Goal: Task Accomplishment & Management: Use online tool/utility

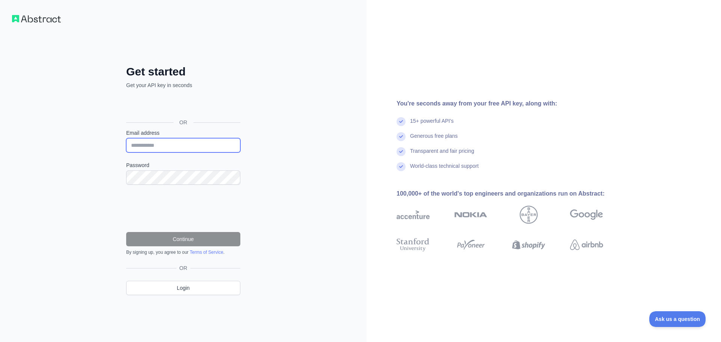
click at [153, 145] on input "Email address" at bounding box center [183, 145] width 114 height 14
type input "**********"
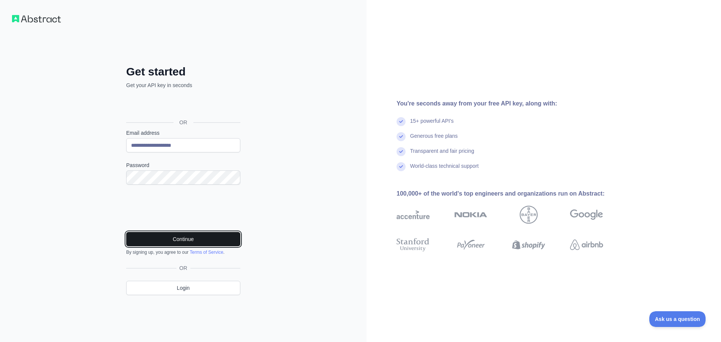
click at [190, 238] on button "Continue" at bounding box center [183, 239] width 114 height 14
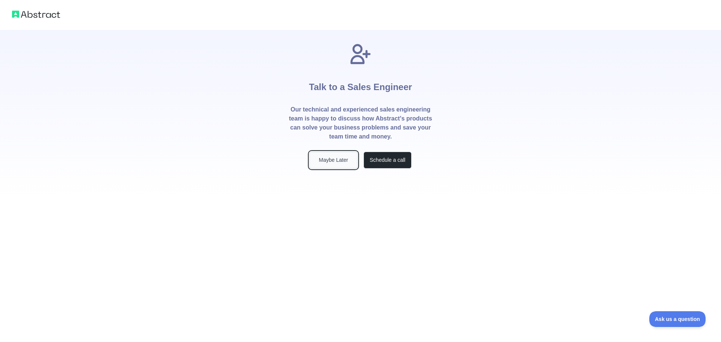
click at [335, 160] on button "Maybe Later" at bounding box center [333, 160] width 48 height 17
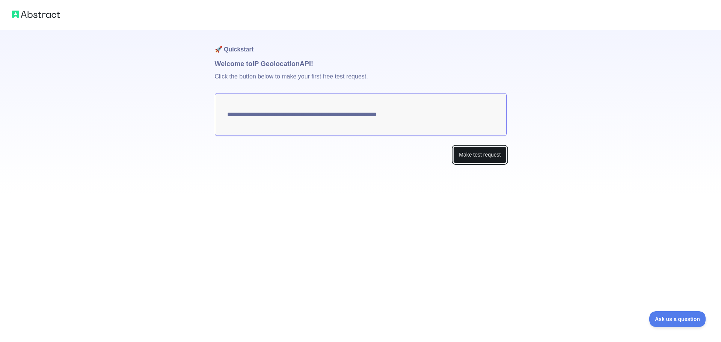
click at [486, 155] on button "Make test request" at bounding box center [479, 154] width 53 height 17
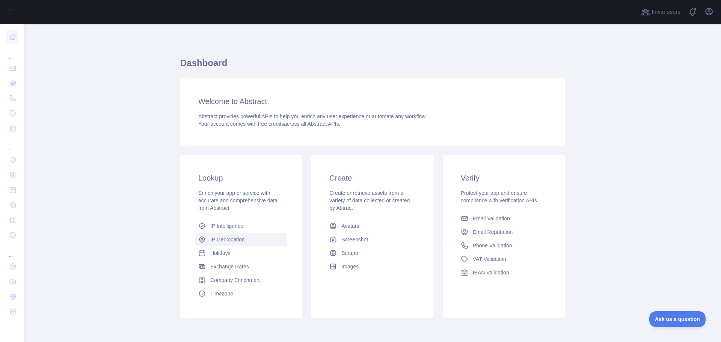
click at [233, 238] on span "IP Geolocation" at bounding box center [227, 240] width 35 height 8
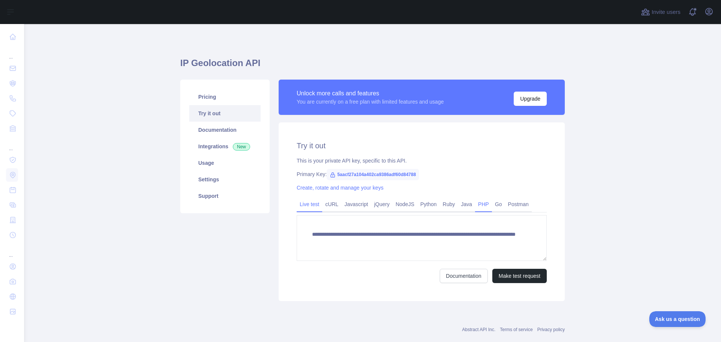
click at [475, 205] on link "PHP" at bounding box center [483, 204] width 17 height 12
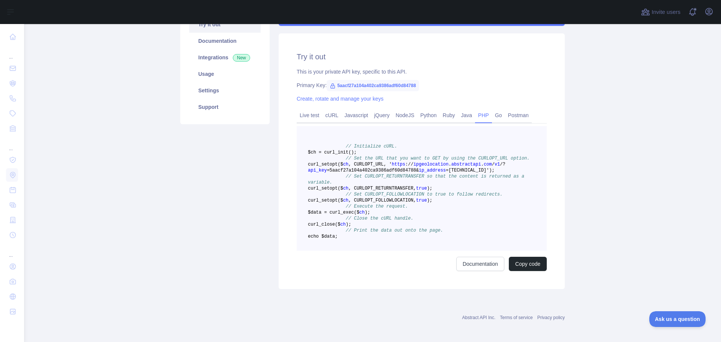
scroll to position [113, 0]
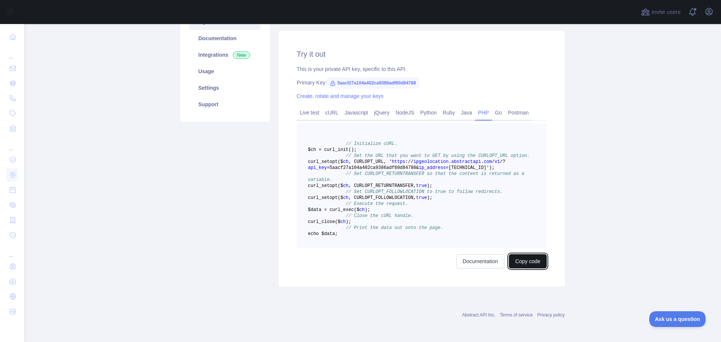
click at [536, 268] on button "Copy code" at bounding box center [528, 261] width 38 height 14
click at [531, 262] on button "Copied" at bounding box center [531, 261] width 29 height 14
